Goal: Task Accomplishment & Management: Manage account settings

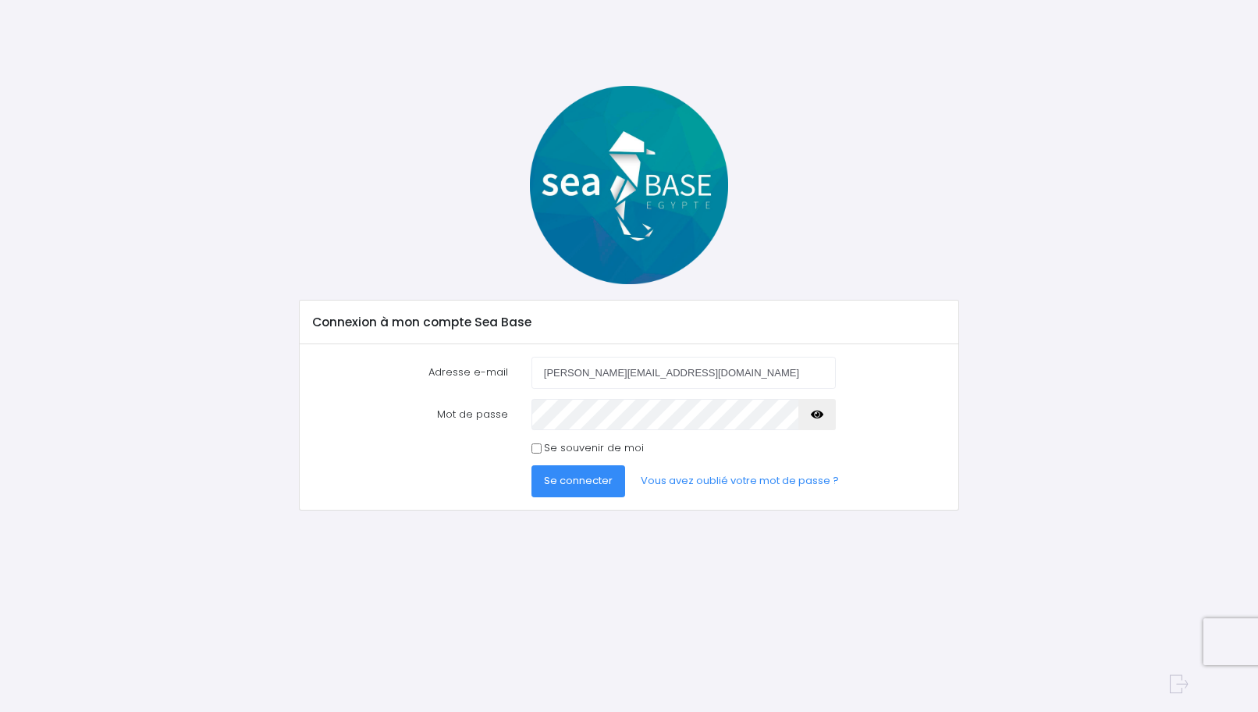
click at [649, 375] on input "[PERSON_NAME][EMAIL_ADDRESS][DOMAIN_NAME]" at bounding box center [683, 372] width 304 height 31
type input "laura@c6bo.fr"
click at [580, 475] on span "Se connecter" at bounding box center [578, 480] width 69 height 15
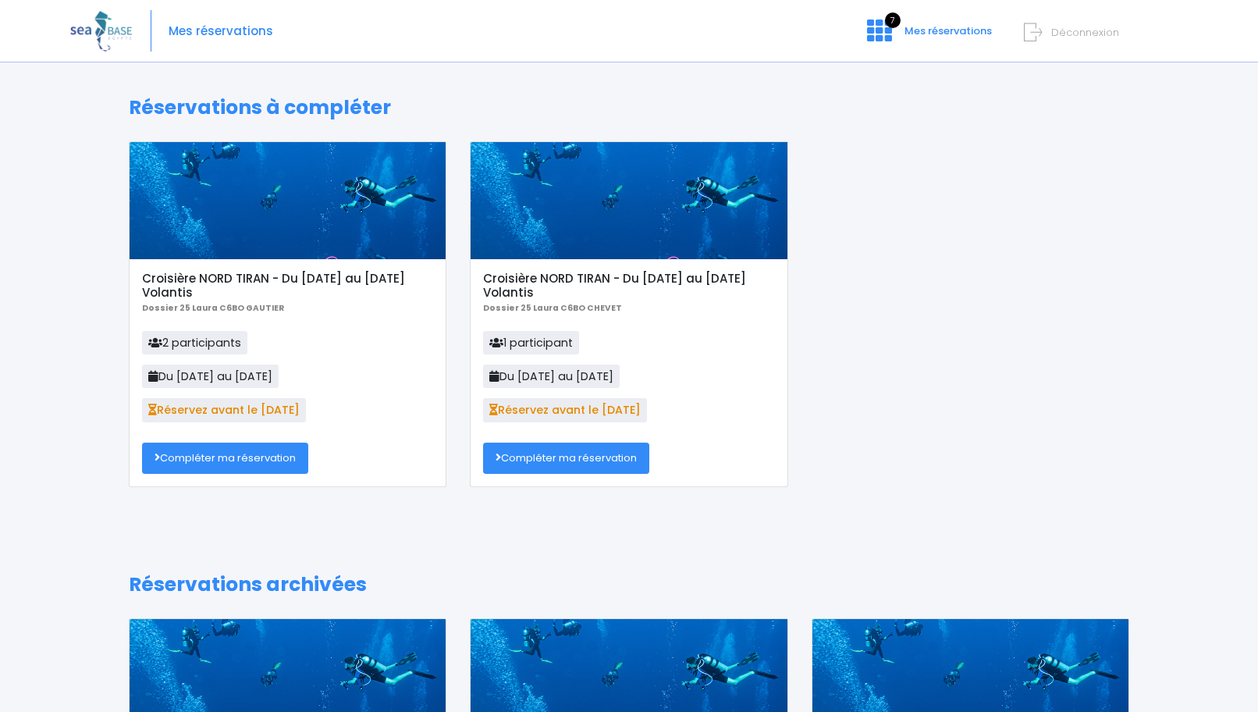
click at [244, 458] on link "Compléter ma réservation" at bounding box center [225, 457] width 166 height 31
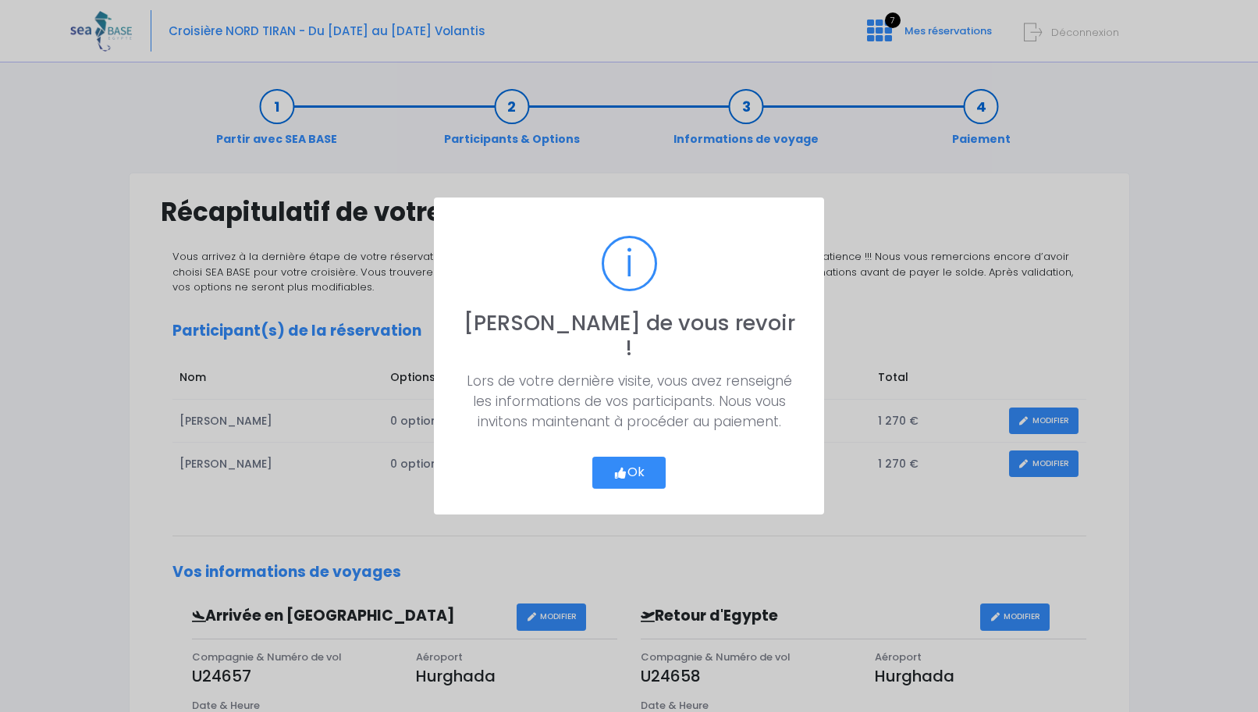
click at [643, 458] on button "Ok" at bounding box center [628, 473] width 73 height 33
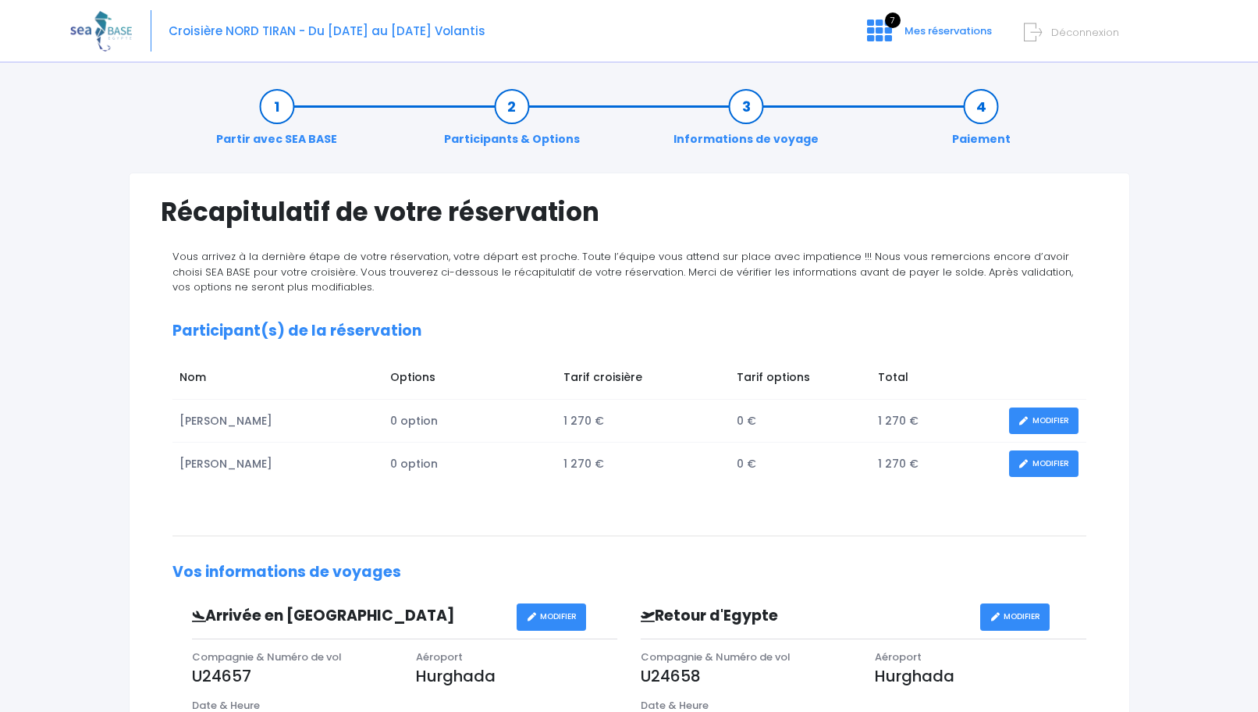
click at [1088, 34] on span "Déconnexion" at bounding box center [1085, 32] width 68 height 15
